Goal: Task Accomplishment & Management: Use online tool/utility

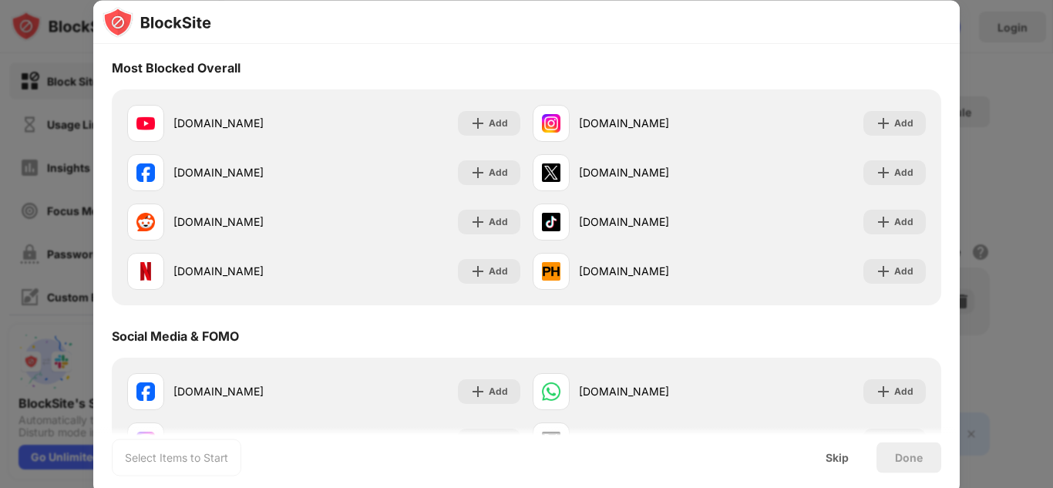
scroll to position [167, 0]
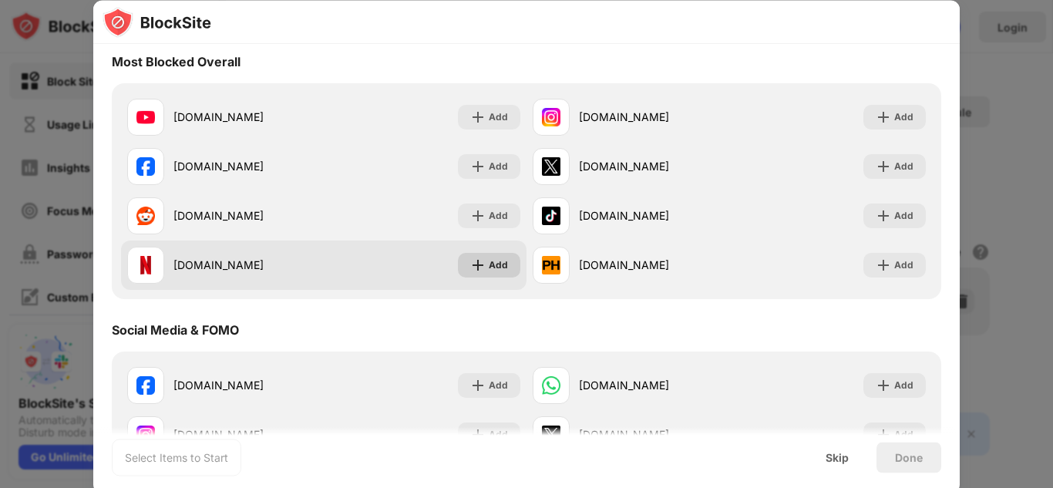
click at [491, 264] on div "Add" at bounding box center [498, 265] width 19 height 15
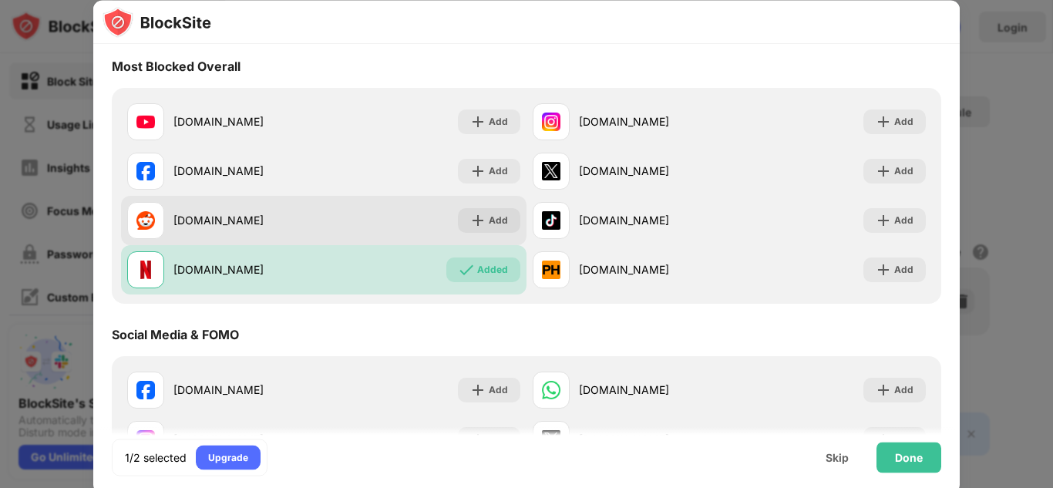
scroll to position [86, 0]
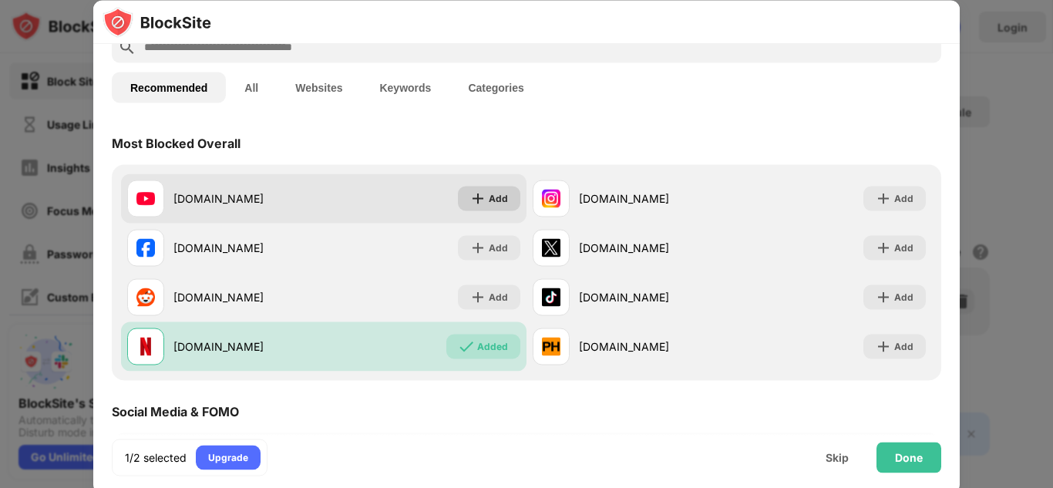
click at [489, 197] on div "Add" at bounding box center [498, 197] width 19 height 15
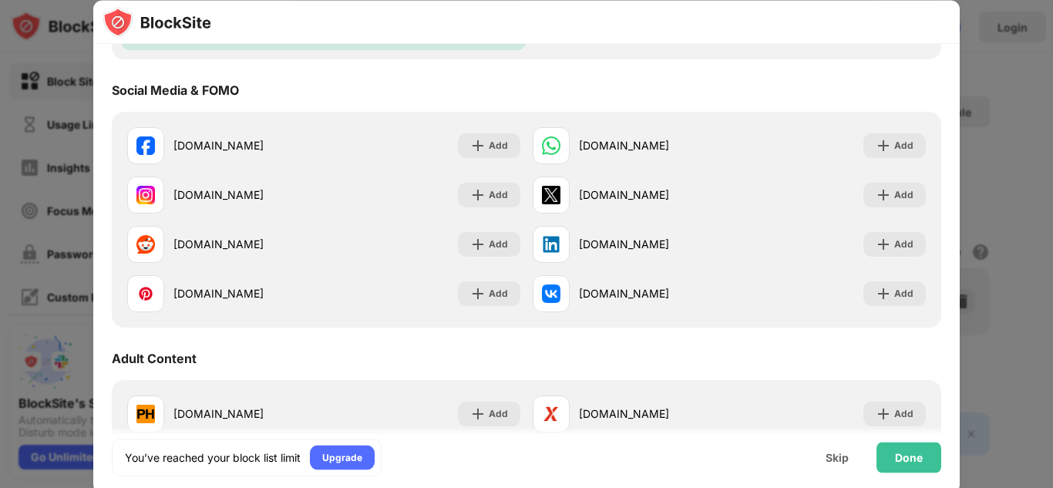
scroll to position [407, 0]
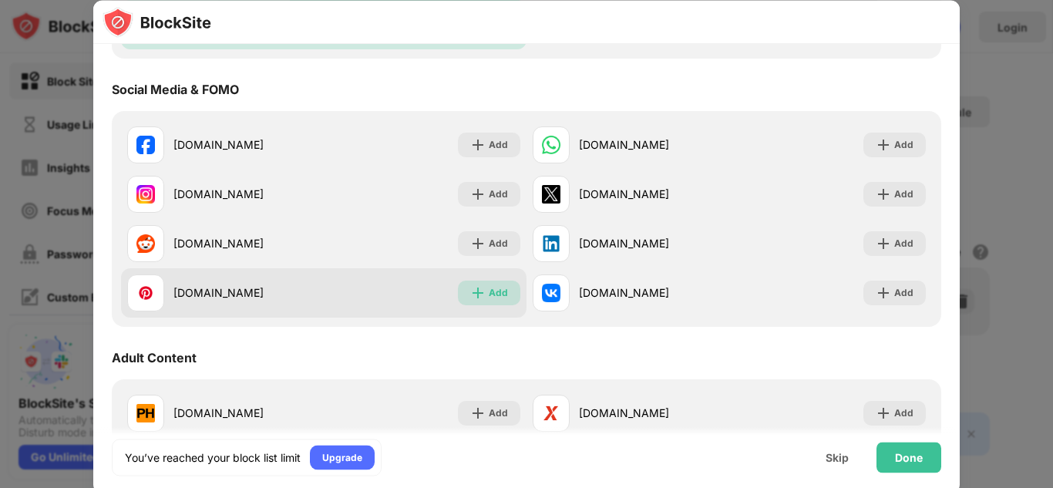
click at [505, 288] on div "Add" at bounding box center [498, 292] width 19 height 15
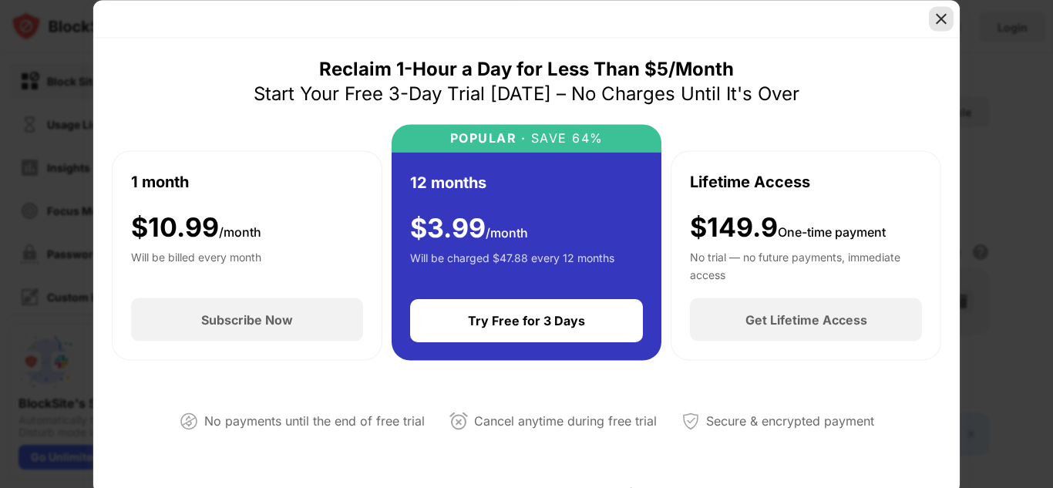
click at [848, 21] on img at bounding box center [941, 18] width 15 height 15
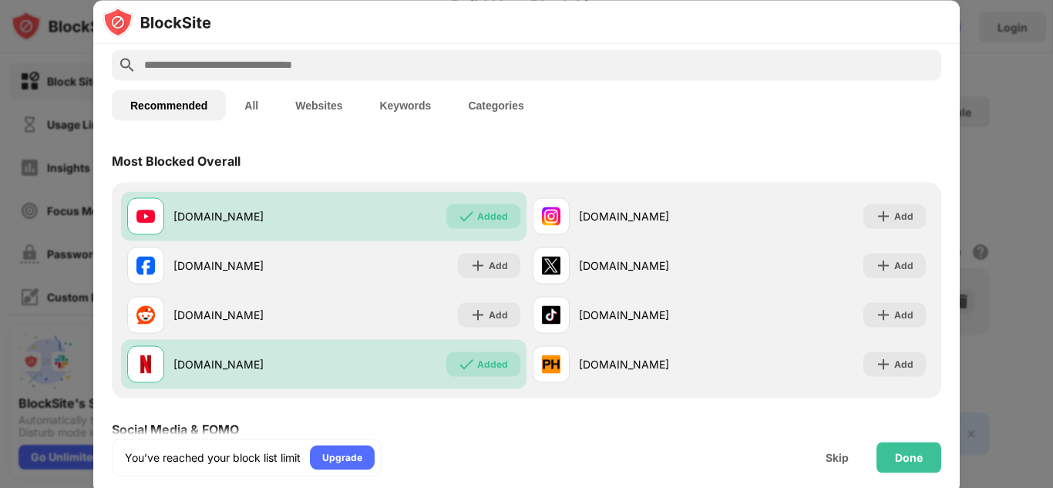
scroll to position [72, 0]
